Goal: Check status: Check status

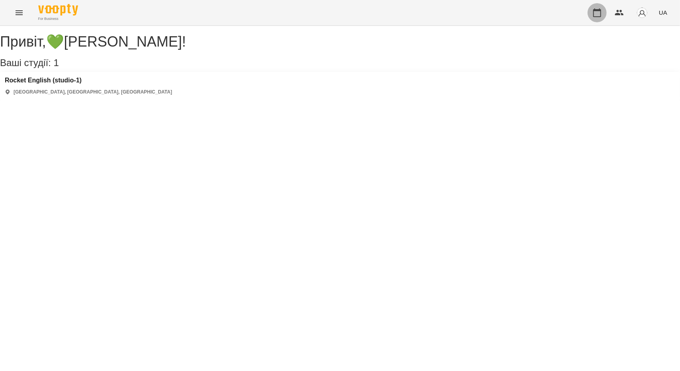
click at [600, 11] on icon "button" at bounding box center [597, 12] width 8 height 9
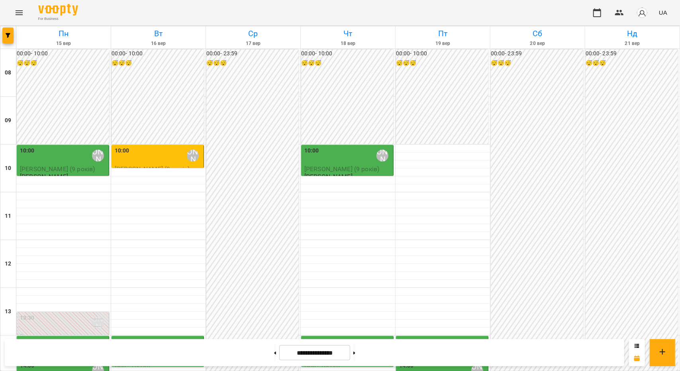
click at [131, 162] on div "10:00 💚[PERSON_NAME]" at bounding box center [158, 156] width 87 height 18
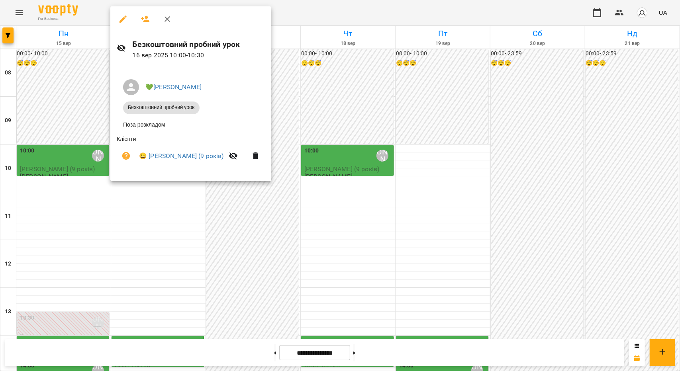
click at [181, 234] on div at bounding box center [340, 185] width 680 height 371
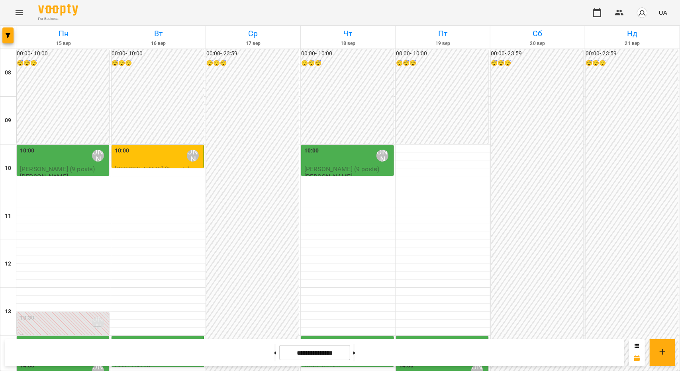
click at [167, 159] on div "10:00 💚[PERSON_NAME]" at bounding box center [158, 156] width 87 height 18
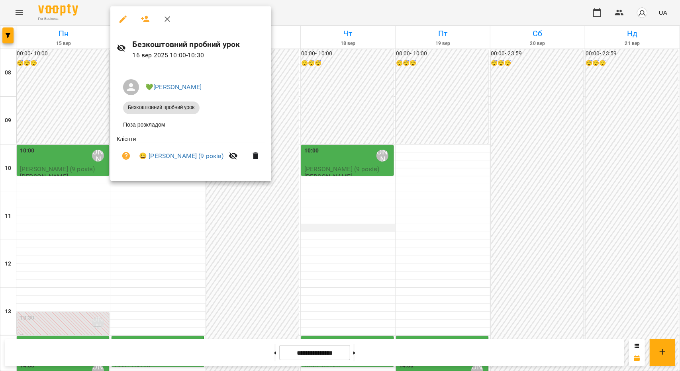
drag, startPoint x: 352, startPoint y: 236, endPoint x: 344, endPoint y: 232, distance: 9.6
click at [352, 236] on div at bounding box center [340, 185] width 680 height 371
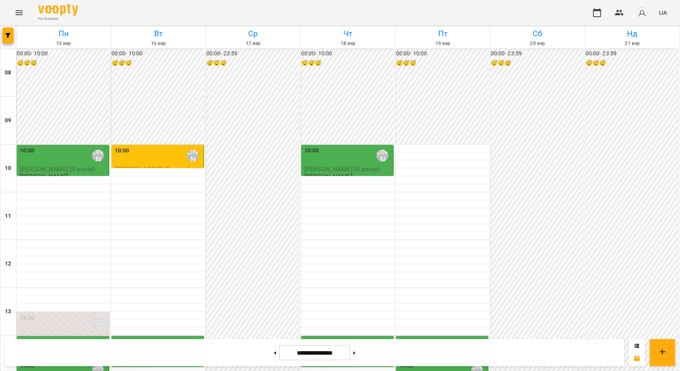
click at [163, 161] on div "10:00 💚[PERSON_NAME]" at bounding box center [158, 156] width 87 height 18
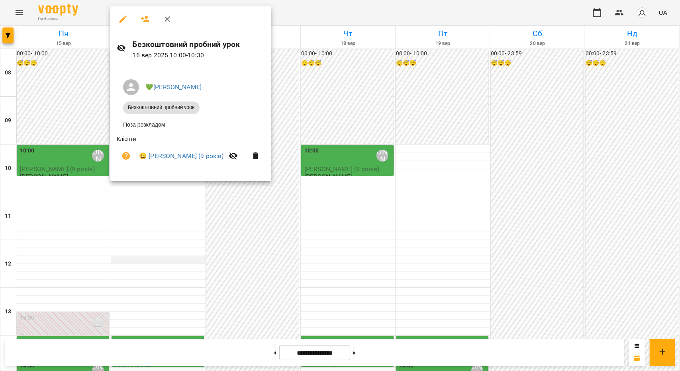
click at [142, 257] on div at bounding box center [340, 185] width 680 height 371
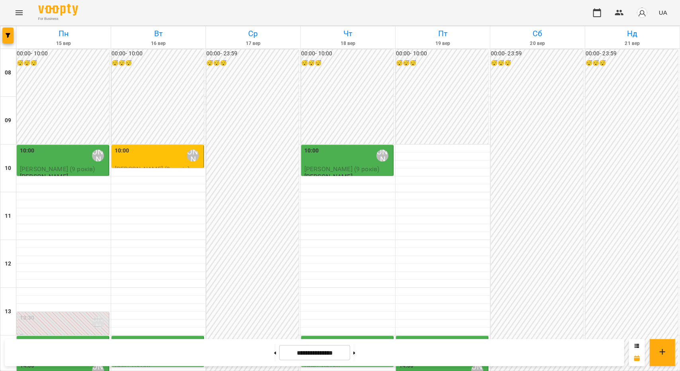
scroll to position [199, 0]
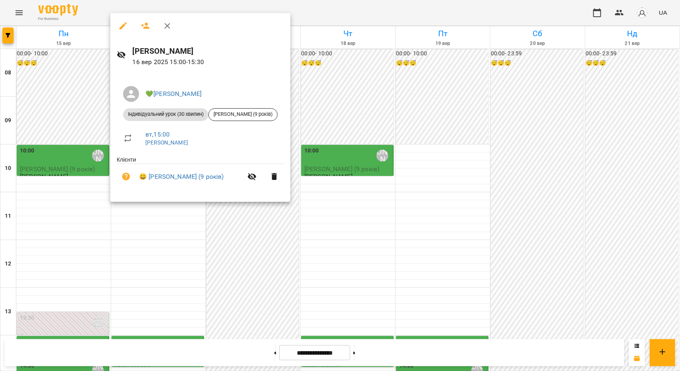
click at [144, 222] on div at bounding box center [340, 185] width 680 height 371
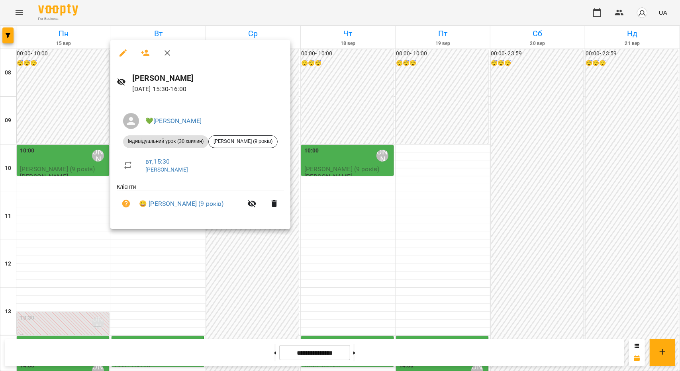
click at [137, 247] on div at bounding box center [340, 185] width 680 height 371
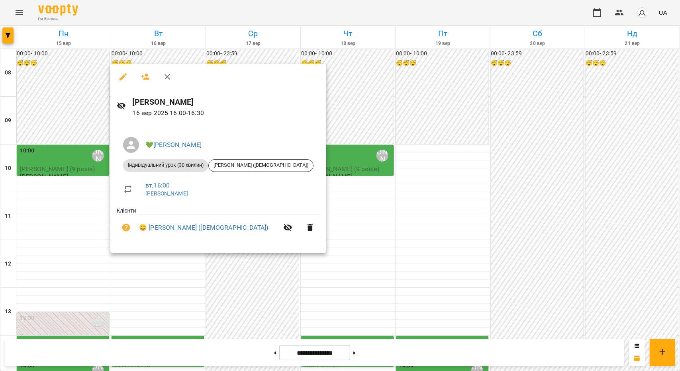
click at [146, 271] on div at bounding box center [340, 185] width 680 height 371
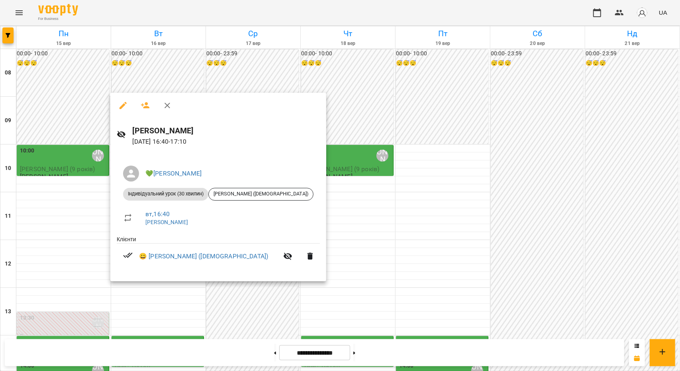
click at [147, 293] on div at bounding box center [340, 185] width 680 height 371
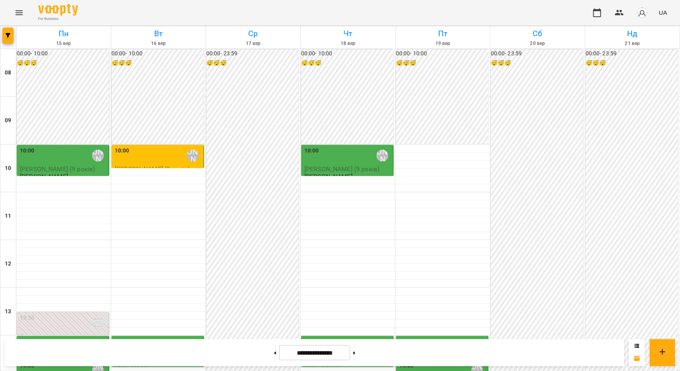
scroll to position [319, 0]
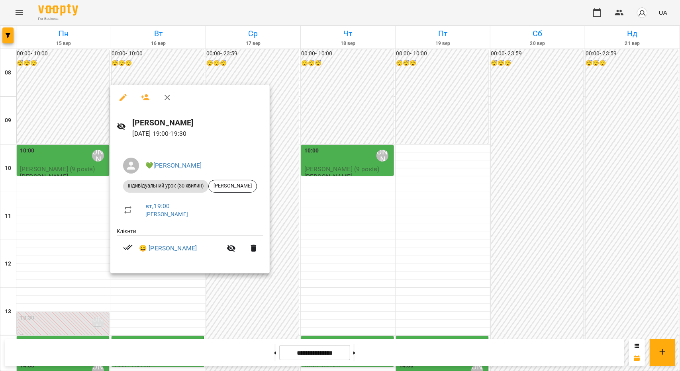
click at [146, 306] on div at bounding box center [340, 185] width 680 height 371
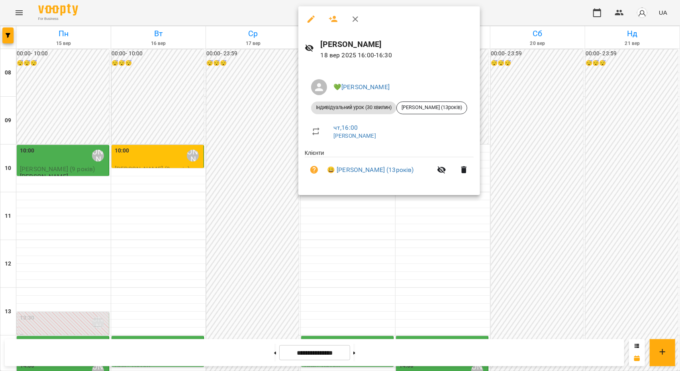
drag, startPoint x: 353, startPoint y: 238, endPoint x: 354, endPoint y: 228, distance: 9.6
click at [353, 237] on div at bounding box center [340, 185] width 680 height 371
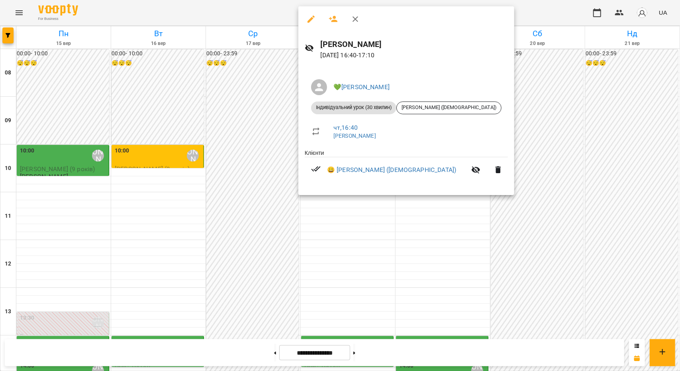
click at [352, 217] on div at bounding box center [340, 185] width 680 height 371
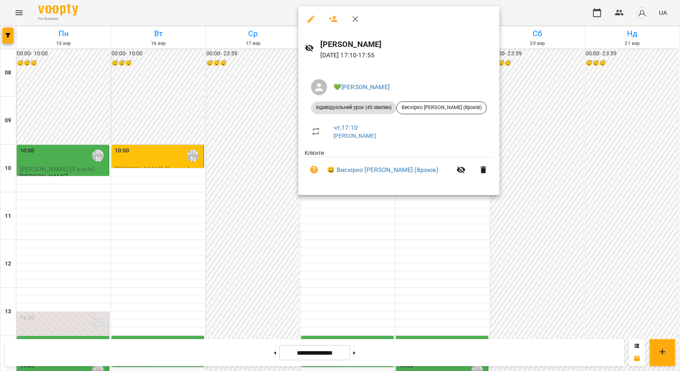
click at [349, 228] on div at bounding box center [340, 185] width 680 height 371
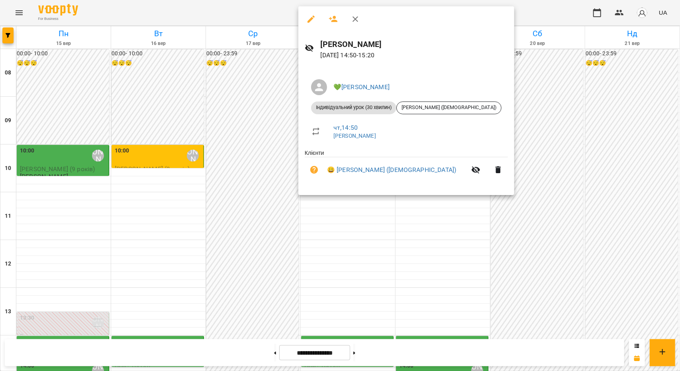
click at [356, 240] on div at bounding box center [340, 185] width 680 height 371
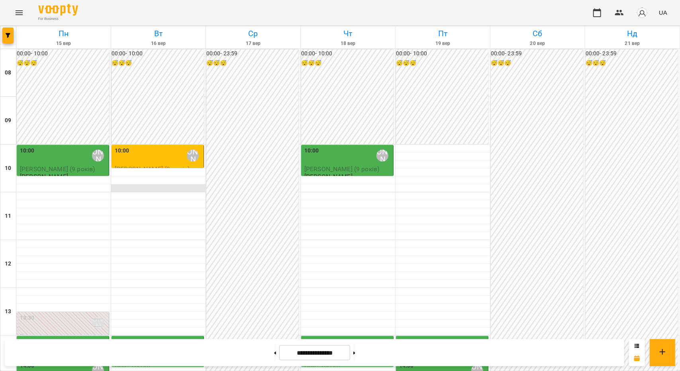
scroll to position [80, 0]
